Goal: Use online tool/utility: Utilize a website feature to perform a specific function

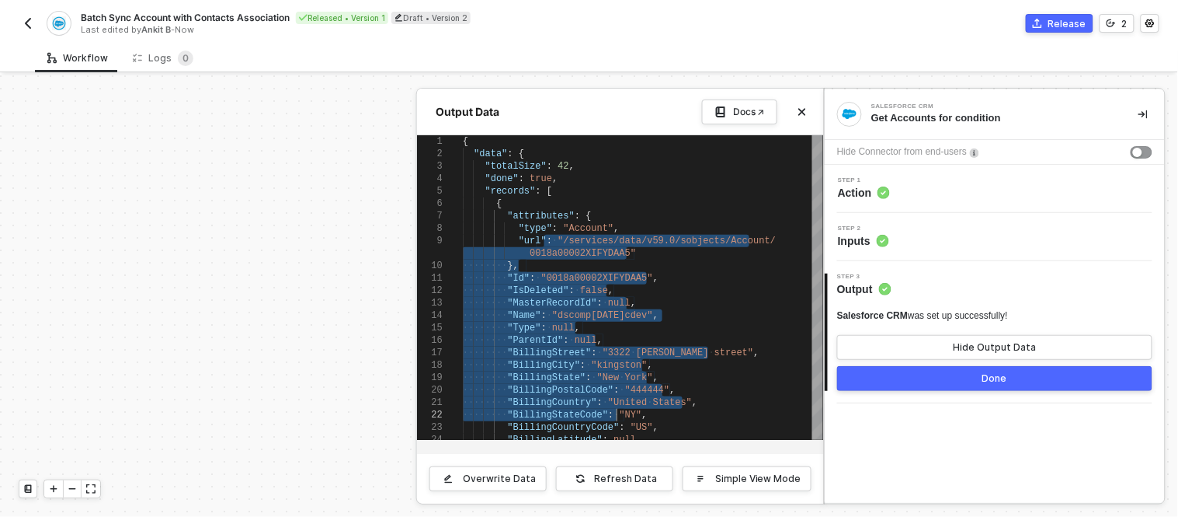
scroll to position [391, 0]
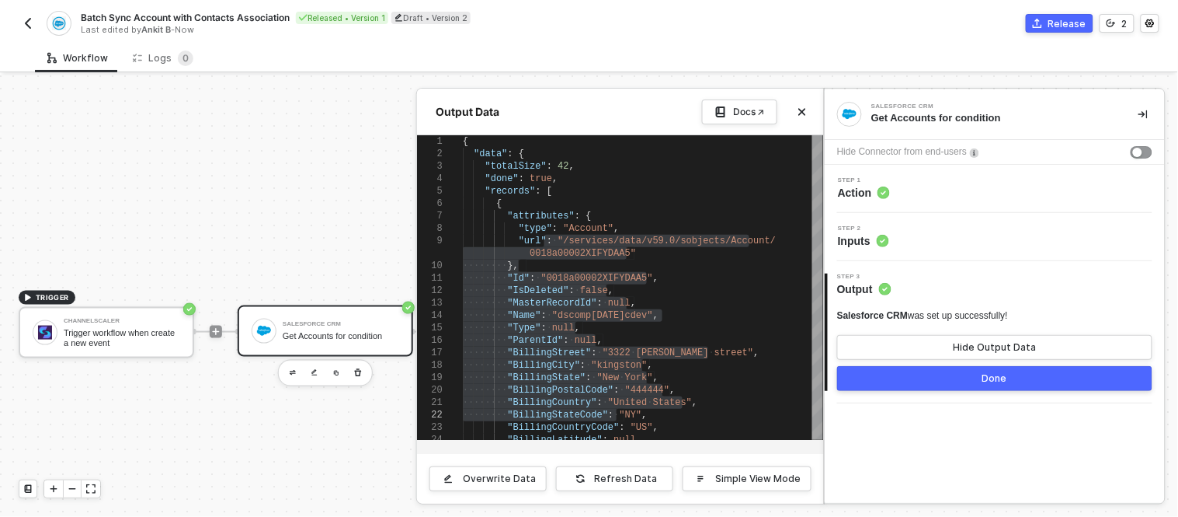
click at [322, 197] on div at bounding box center [589, 295] width 1178 height 441
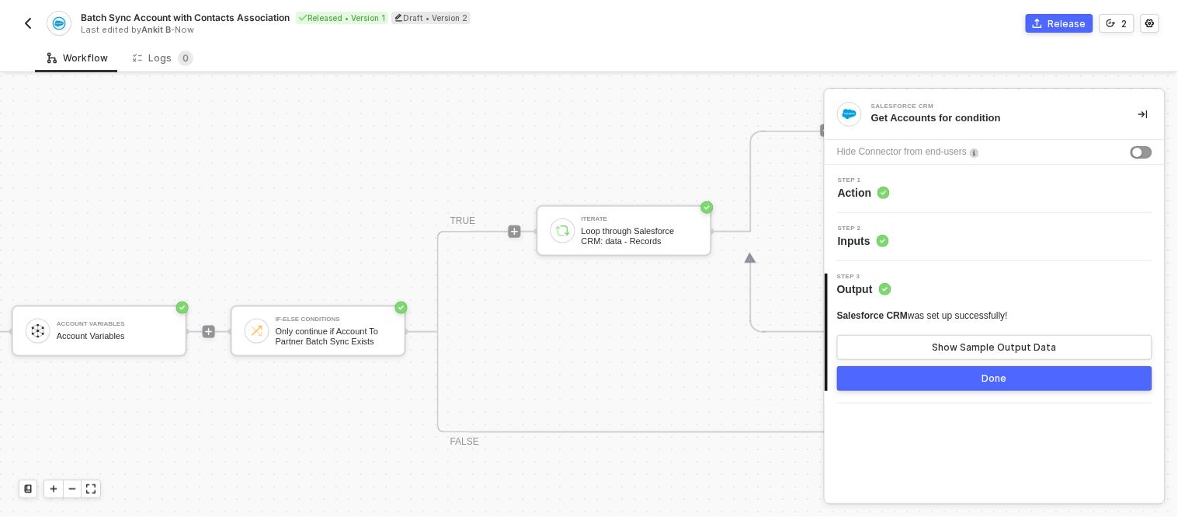
scroll to position [391, 440]
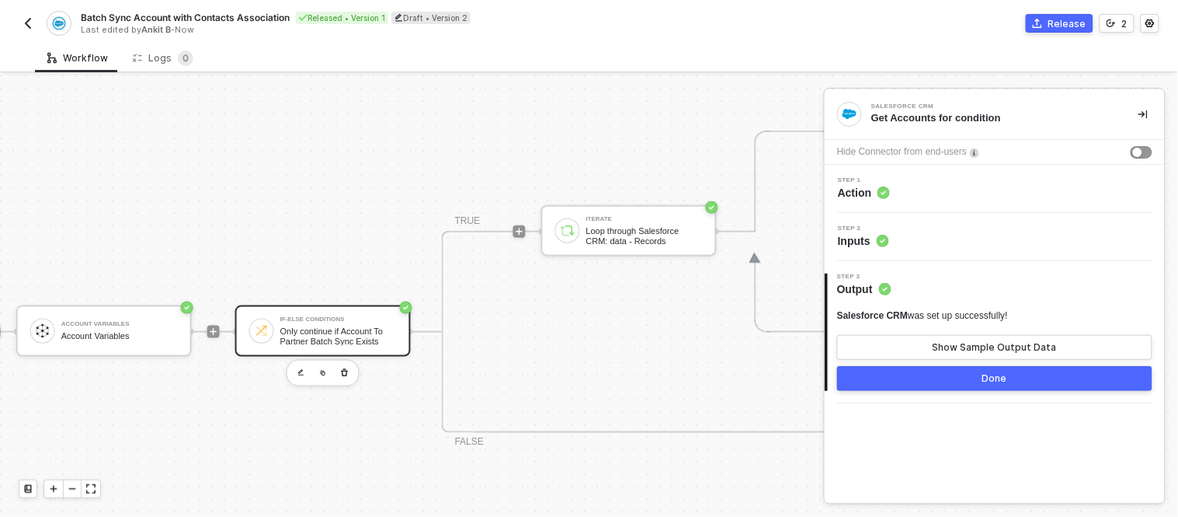
click at [329, 308] on div "If-Else Conditions Only continue if Account To Partner Batch Sync Exists" at bounding box center [323, 330] width 176 height 51
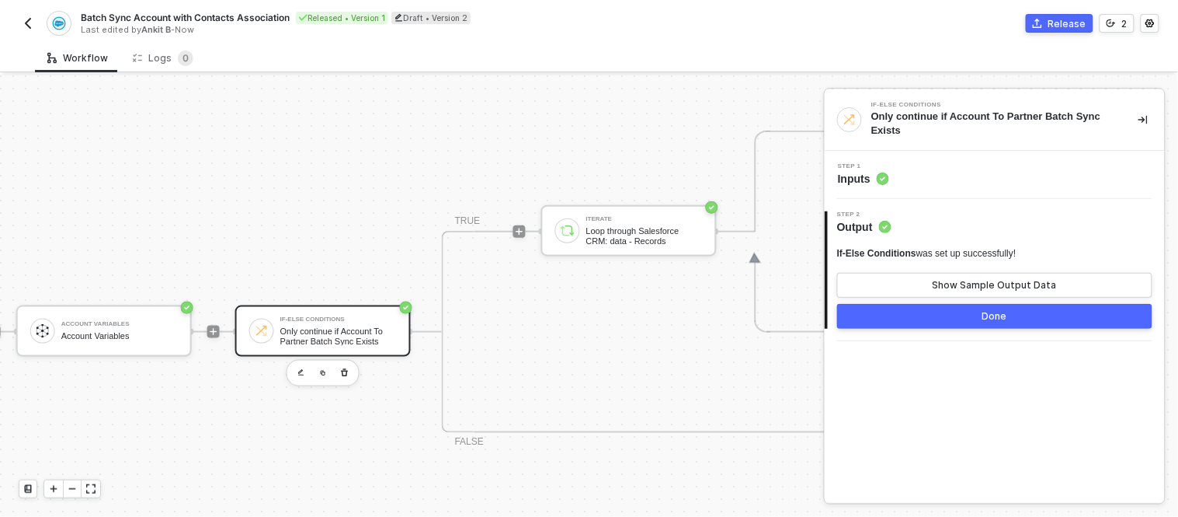
click at [914, 169] on div "Step 1 Inputs" at bounding box center [997, 174] width 336 height 23
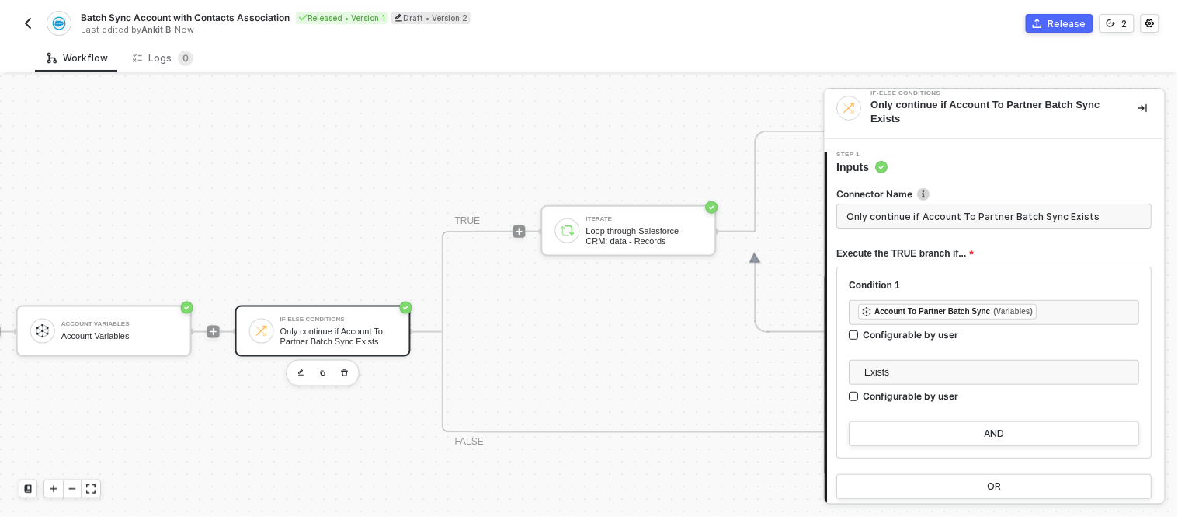
scroll to position [11, 0]
click at [1067, 311] on div "﻿ ﻿ Account To Partner Batch Sync (Variables) ﻿" at bounding box center [995, 313] width 272 height 17
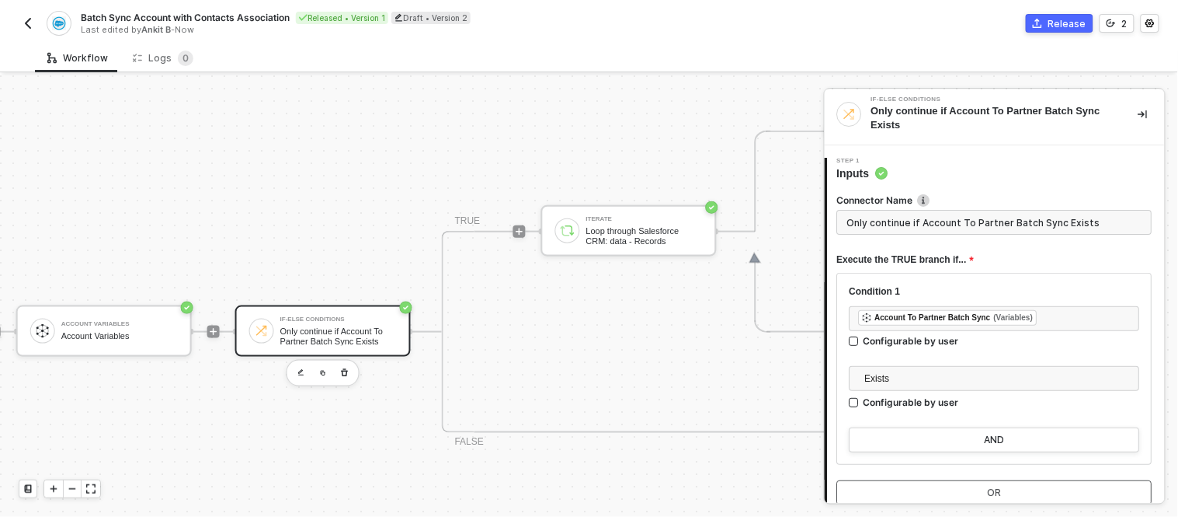
scroll to position [5, 0]
click at [33, 22] on img "button" at bounding box center [28, 23] width 12 height 12
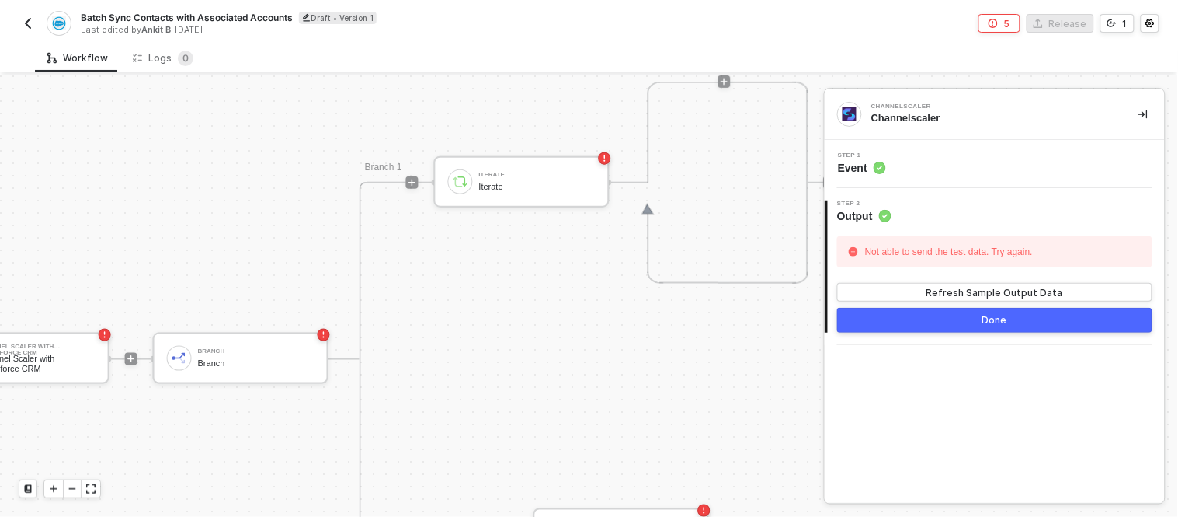
scroll to position [362, 523]
click at [231, 365] on div "Branch" at bounding box center [256, 365] width 117 height 10
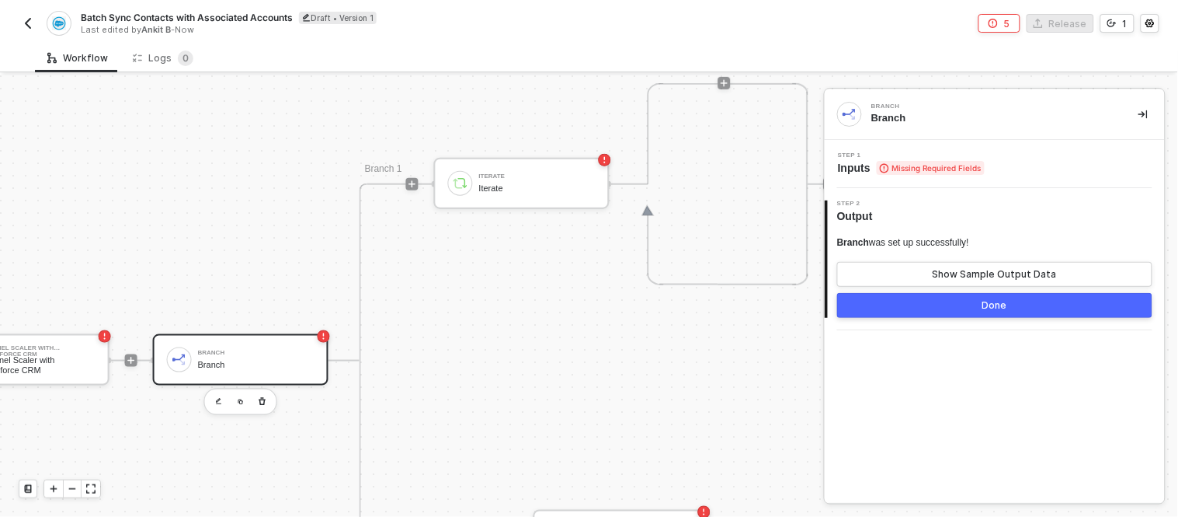
click at [891, 161] on span "Missing Required Fields" at bounding box center [931, 168] width 108 height 14
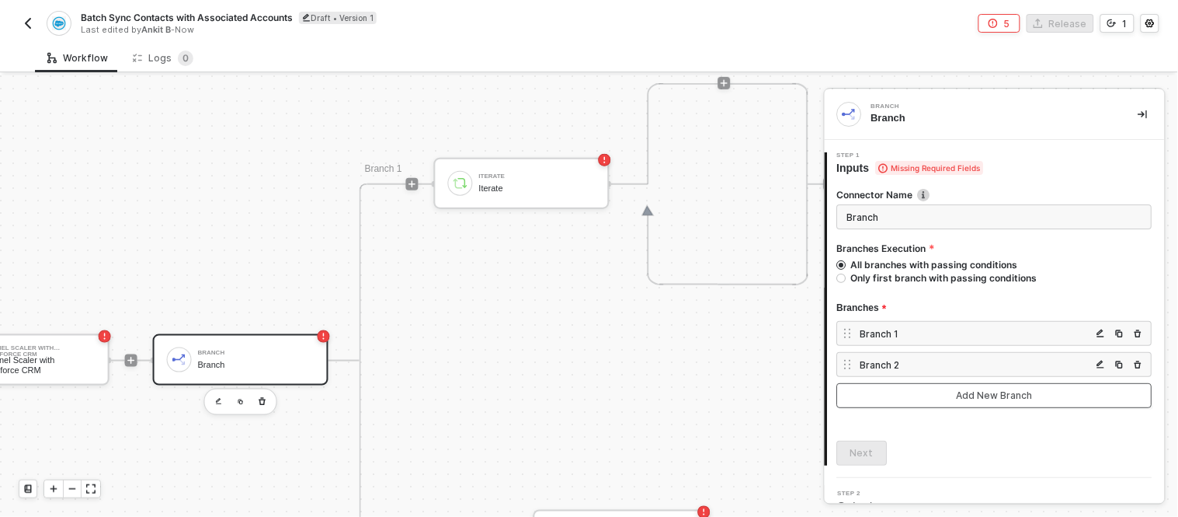
click at [940, 391] on button "Add New Branch" at bounding box center [994, 395] width 315 height 25
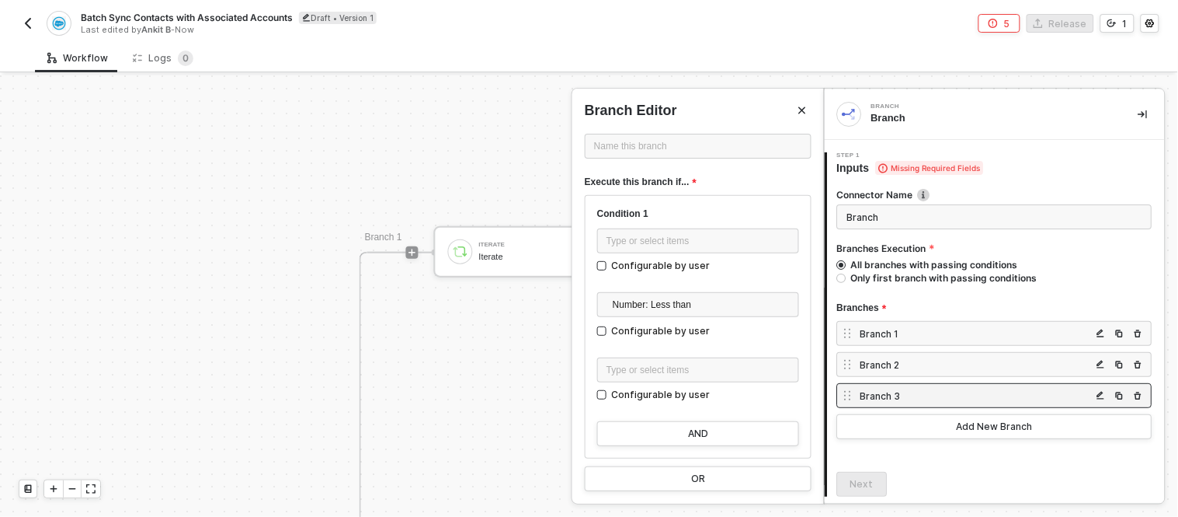
scroll to position [0, 0]
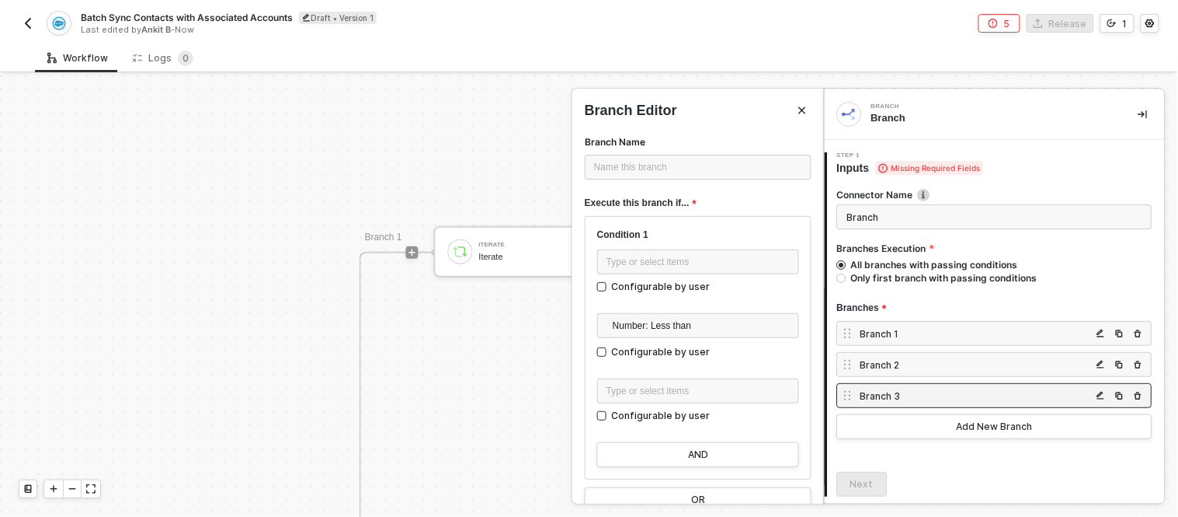
click at [623, 97] on div "Branch Editor Branch Name Name this branch ﻿ Execute this branch if... Conditio…" at bounding box center [698, 296] width 252 height 415
drag, startPoint x: 1056, startPoint y: 277, endPoint x: 453, endPoint y: 162, distance: 614.6
click at [824, 162] on div "Branch Branch 1 Step 1 Inputs Missing Required Fields Connector Name Branch Bra…" at bounding box center [1001, 295] width 354 height 441
click at [453, 162] on div at bounding box center [589, 295] width 1178 height 441
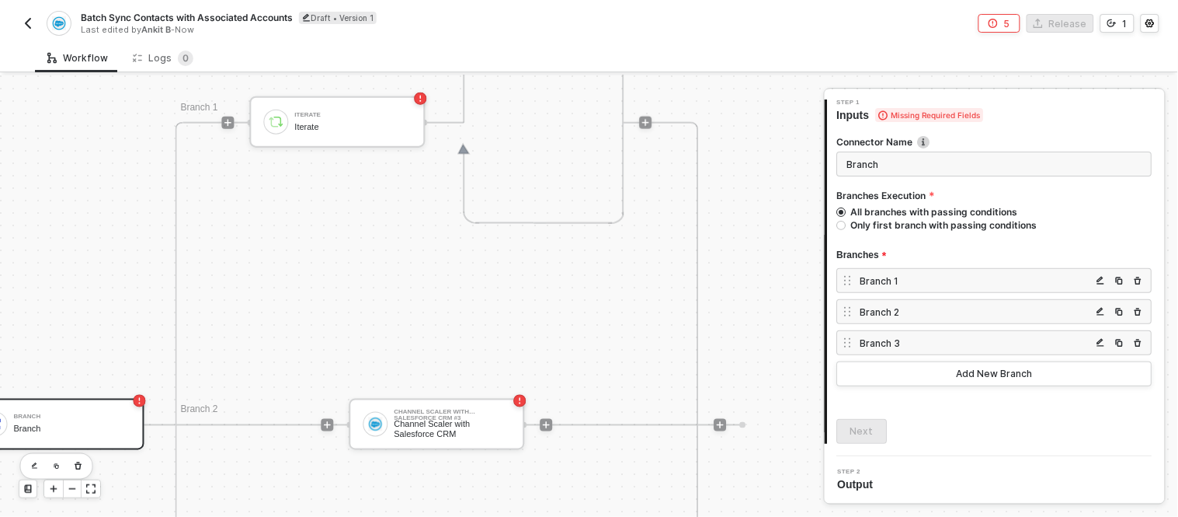
scroll to position [492, 717]
